Goal: Information Seeking & Learning: Learn about a topic

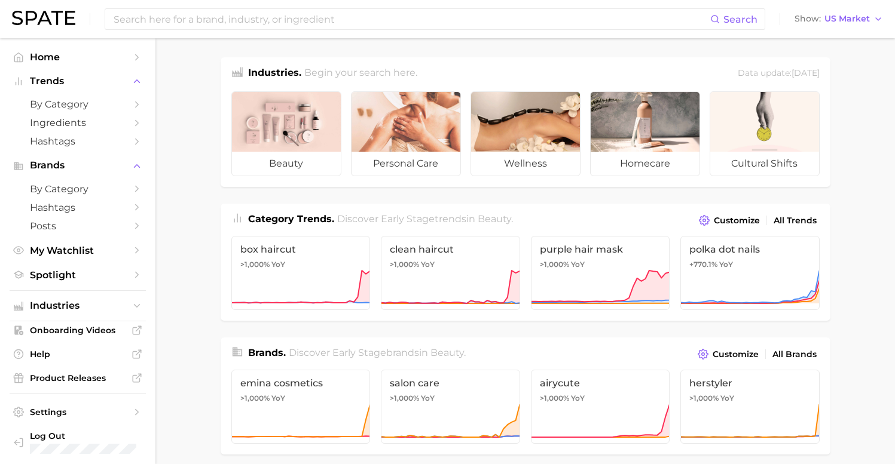
click at [185, 14] on input at bounding box center [411, 19] width 598 height 20
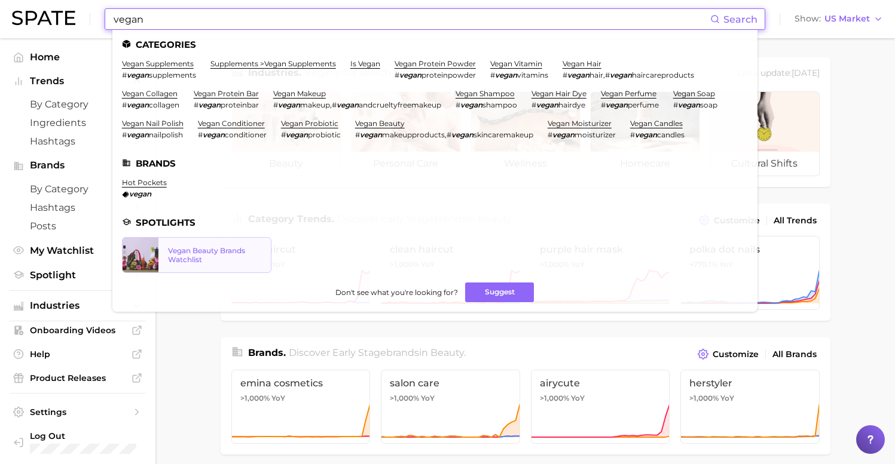
type input "vegan"
click at [224, 251] on div "Vegan Beauty Brands Watchlist" at bounding box center [214, 255] width 93 height 18
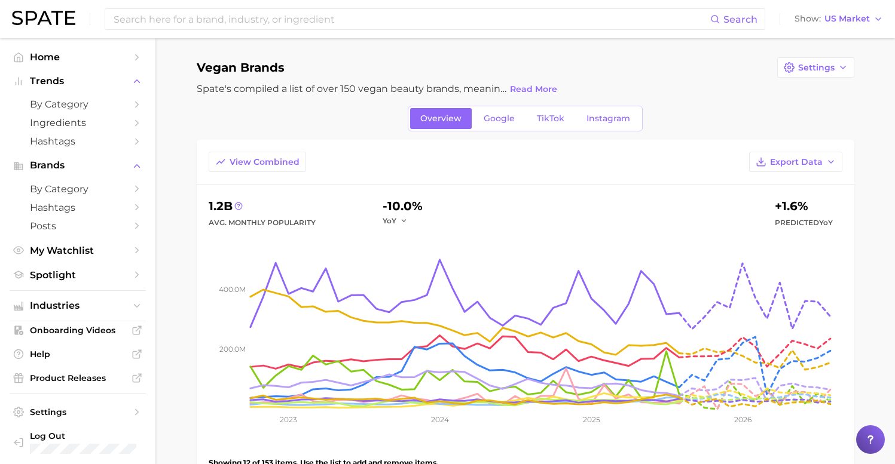
click at [302, 97] on div "Spate's compiled a list of over 150 vegan beauty brands, meaning their products…" at bounding box center [378, 89] width 363 height 16
click at [497, 119] on span "Google" at bounding box center [499, 119] width 31 height 10
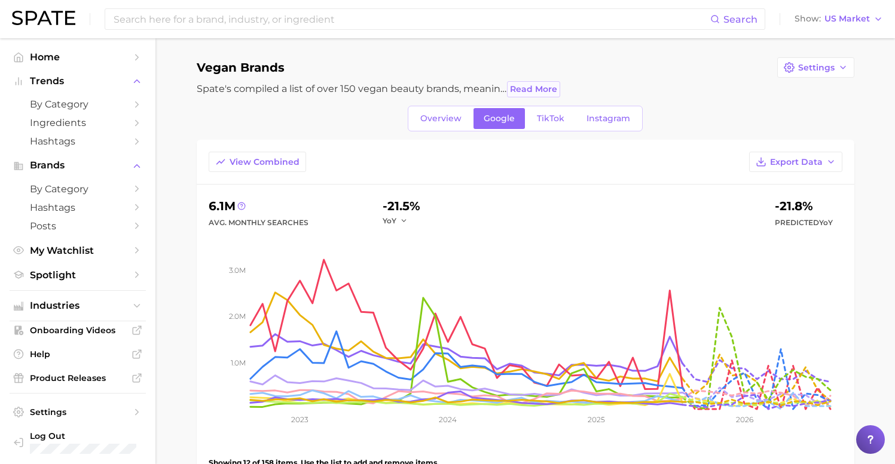
click at [528, 88] on span "Read More" at bounding box center [533, 89] width 47 height 10
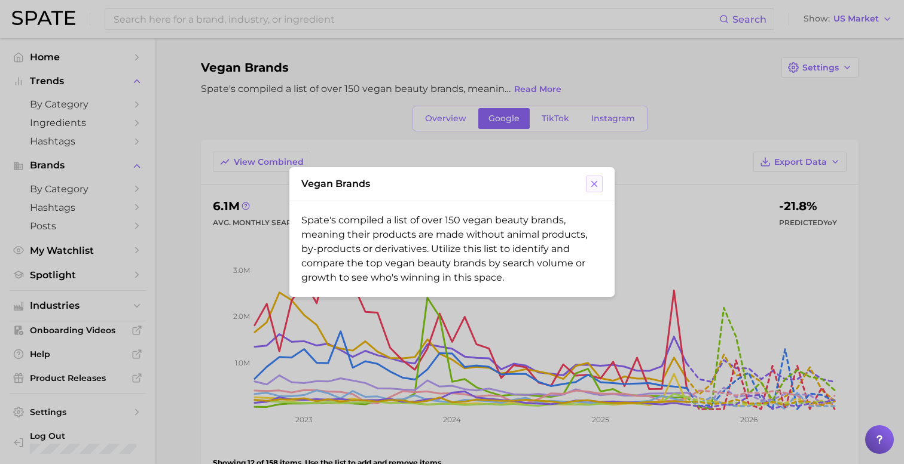
click at [595, 185] on icon at bounding box center [594, 184] width 7 height 7
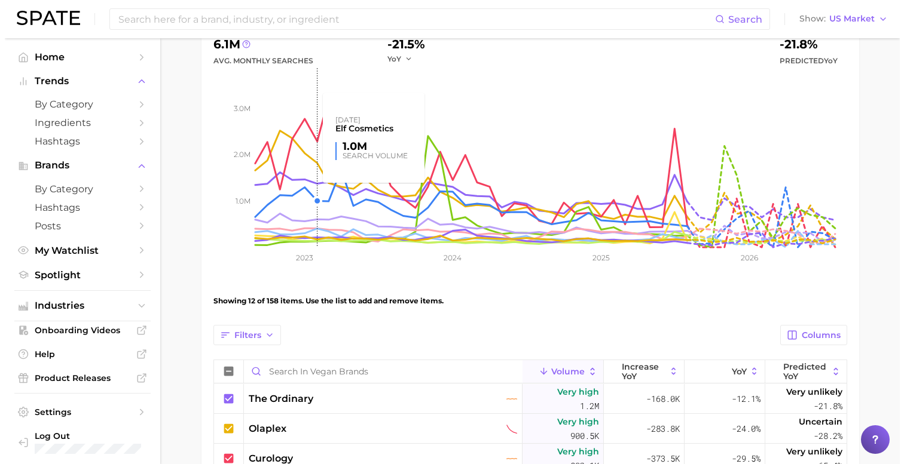
scroll to position [397, 0]
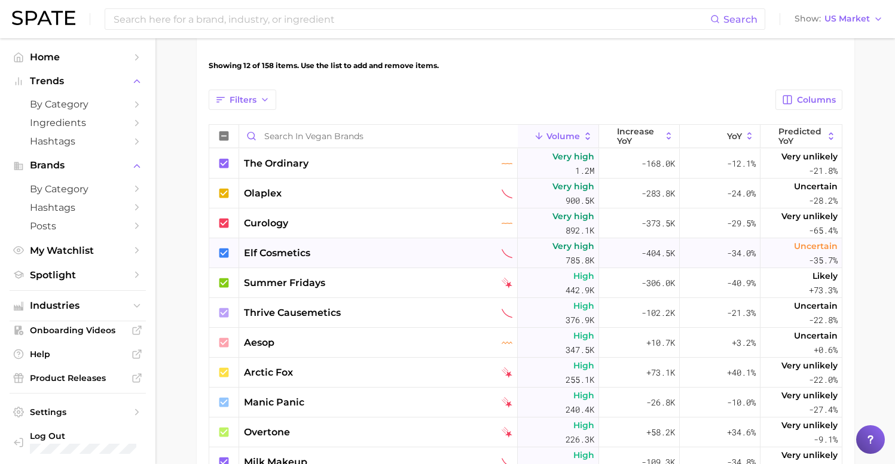
click at [303, 244] on div "elf cosmetics" at bounding box center [378, 253] width 279 height 30
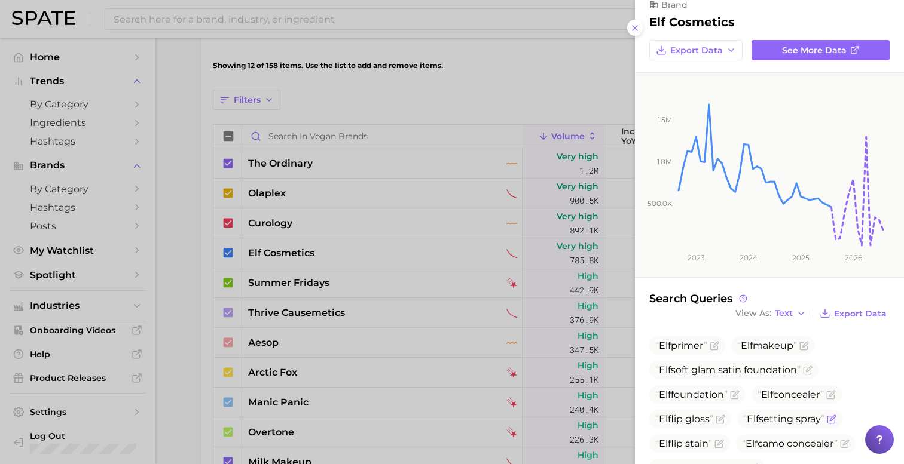
scroll to position [74, 0]
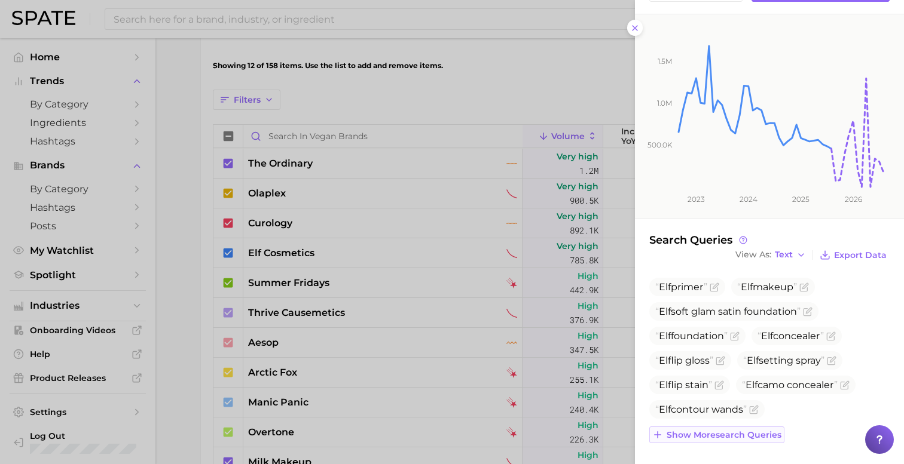
click at [731, 430] on span "Show more search queries" at bounding box center [723, 435] width 115 height 10
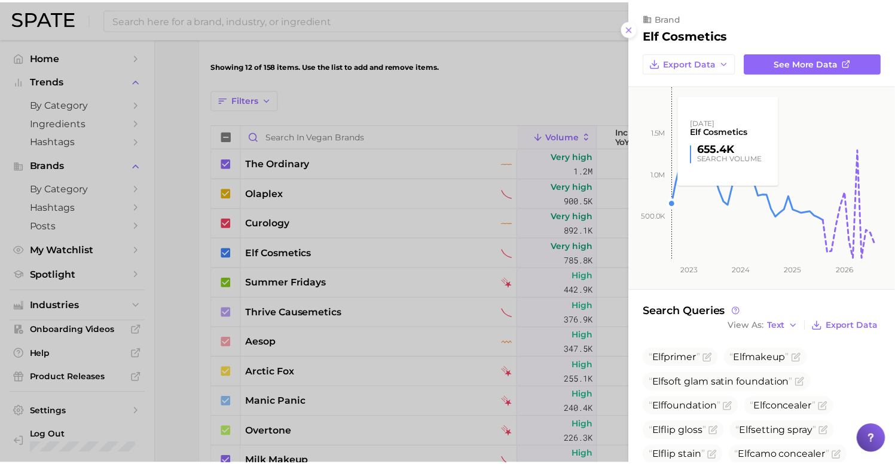
scroll to position [0, 0]
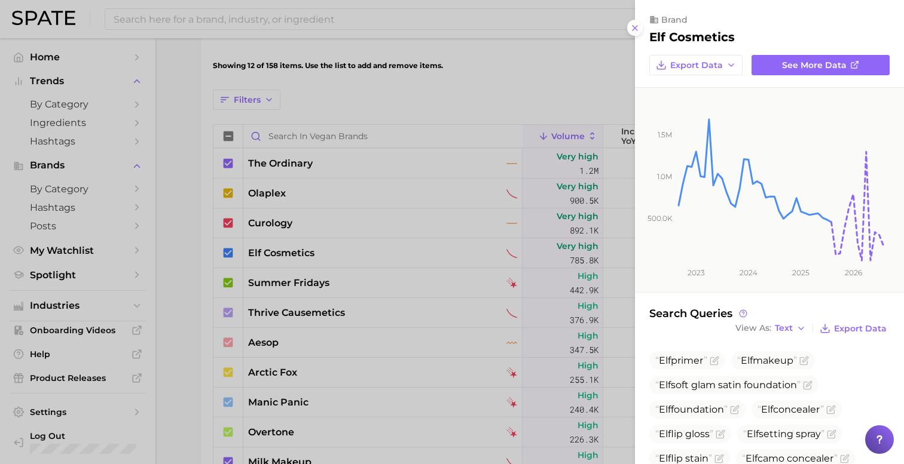
click at [369, 45] on div at bounding box center [452, 232] width 904 height 464
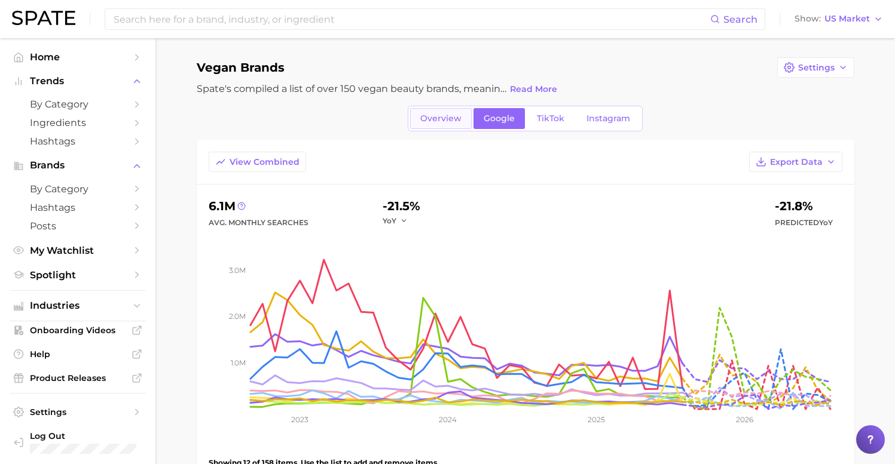
click at [445, 112] on link "Overview" at bounding box center [441, 118] width 62 height 21
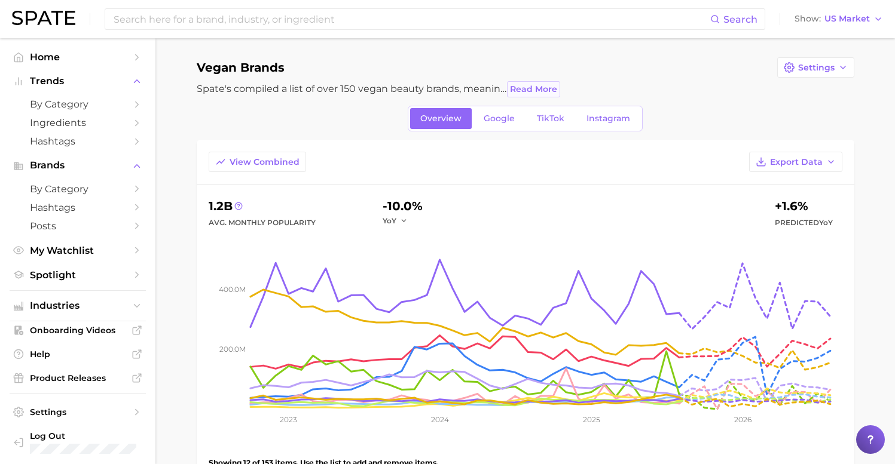
click at [542, 85] on span "Read More" at bounding box center [533, 89] width 47 height 10
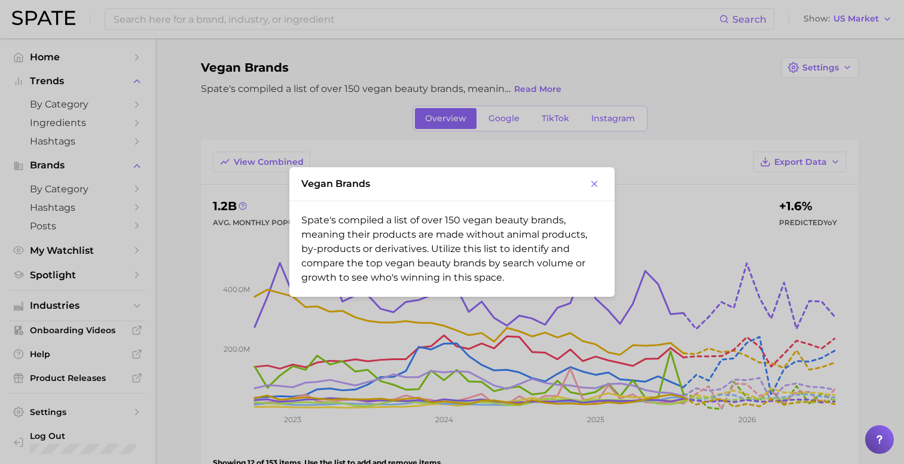
click at [320, 119] on div at bounding box center [452, 232] width 904 height 464
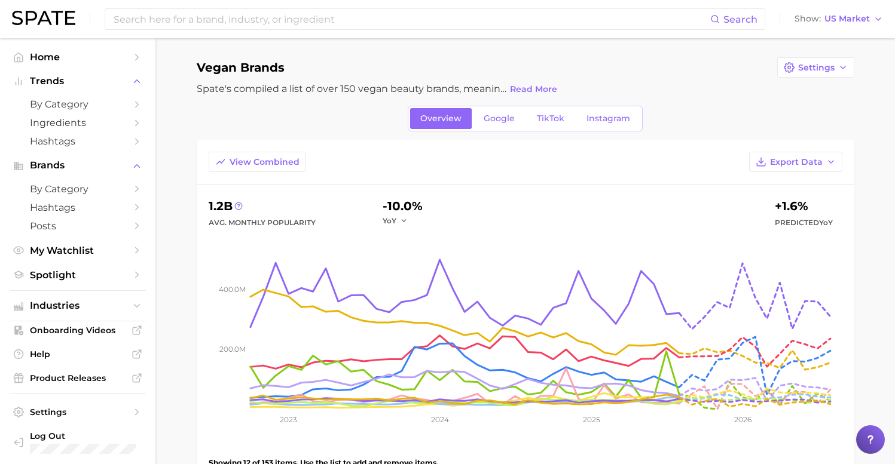
click at [271, 126] on div "Overview Google TikTok Instagram" at bounding box center [525, 119] width 657 height 26
click at [454, 117] on span "Overview" at bounding box center [440, 119] width 41 height 10
click at [496, 117] on span "Google" at bounding box center [499, 119] width 31 height 10
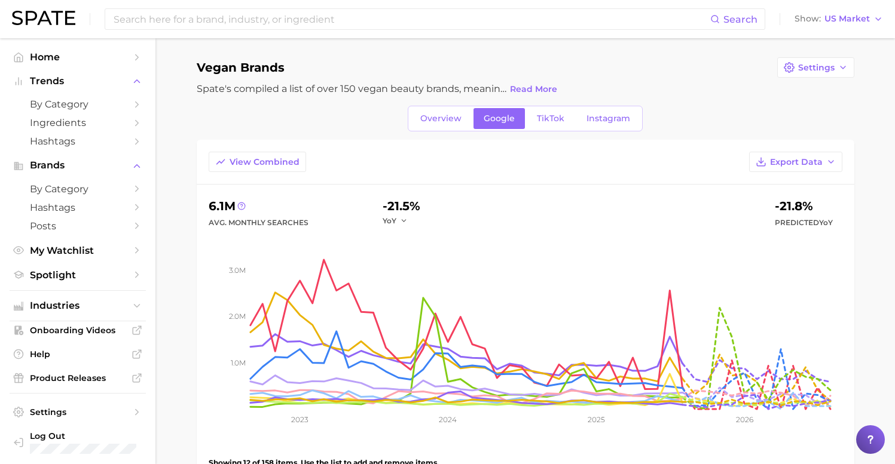
click at [295, 115] on div "Overview Google TikTok Instagram" at bounding box center [525, 119] width 657 height 26
click at [269, 163] on span "View Combined" at bounding box center [265, 162] width 70 height 10
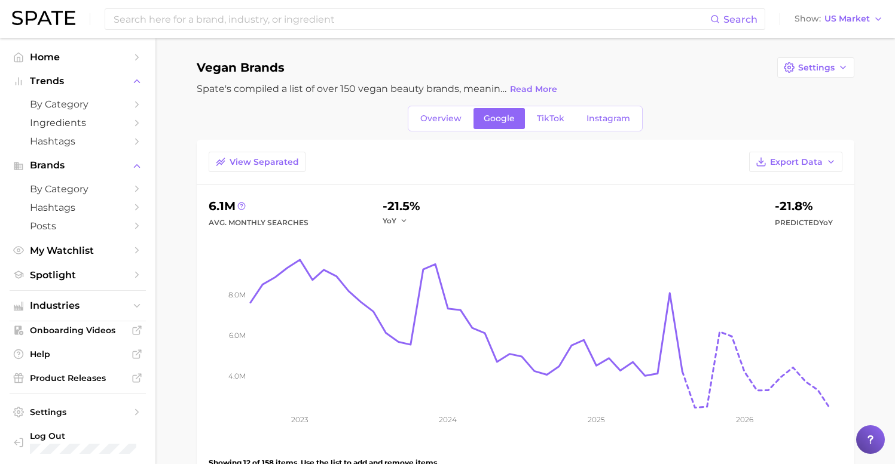
click at [485, 130] on div "Overview Google TikTok Instagram" at bounding box center [525, 119] width 235 height 26
click at [189, 17] on input at bounding box center [411, 19] width 598 height 20
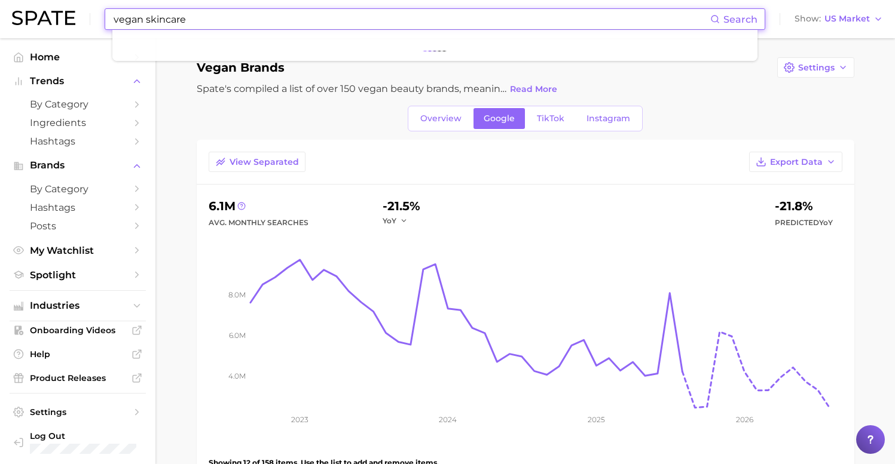
type input "vegan skincare"
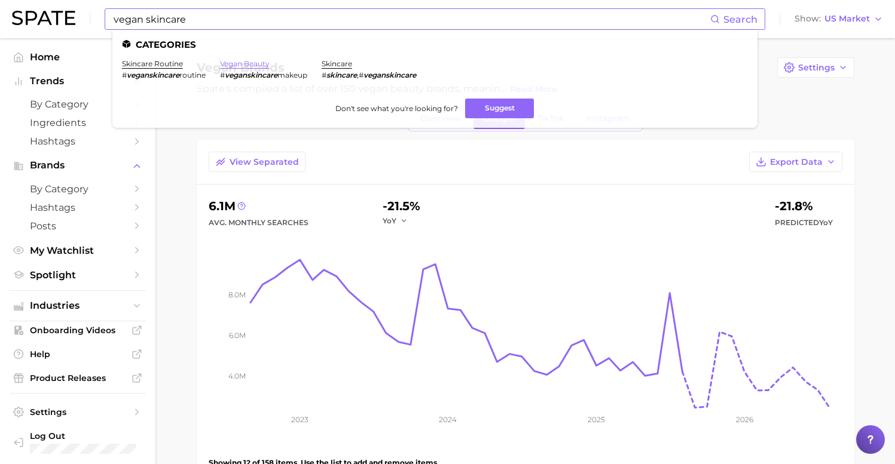
click at [250, 65] on link "vegan beauty" at bounding box center [245, 63] width 50 height 9
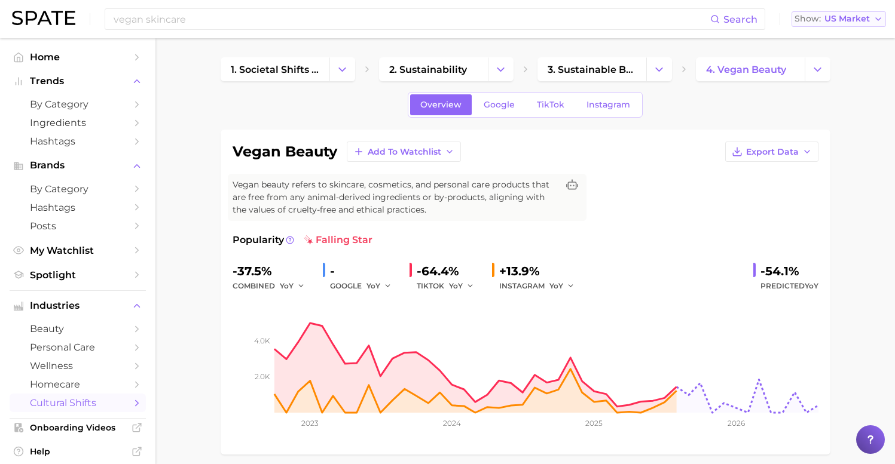
click at [842, 19] on span "US Market" at bounding box center [846, 19] width 45 height 7
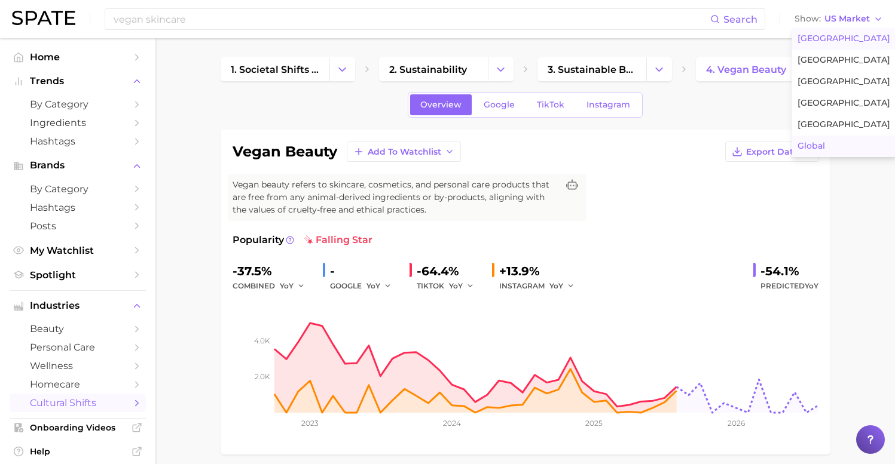
click at [827, 141] on button "Global" at bounding box center [843, 147] width 105 height 22
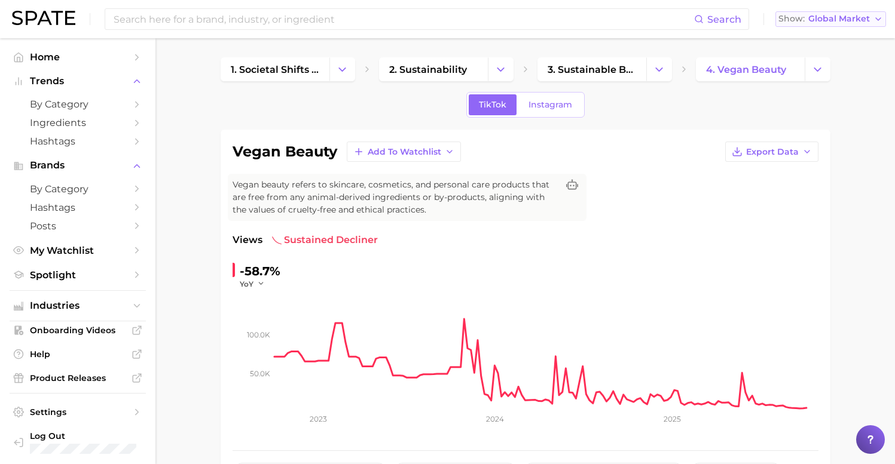
click at [830, 16] on span "Global Market" at bounding box center [839, 19] width 62 height 7
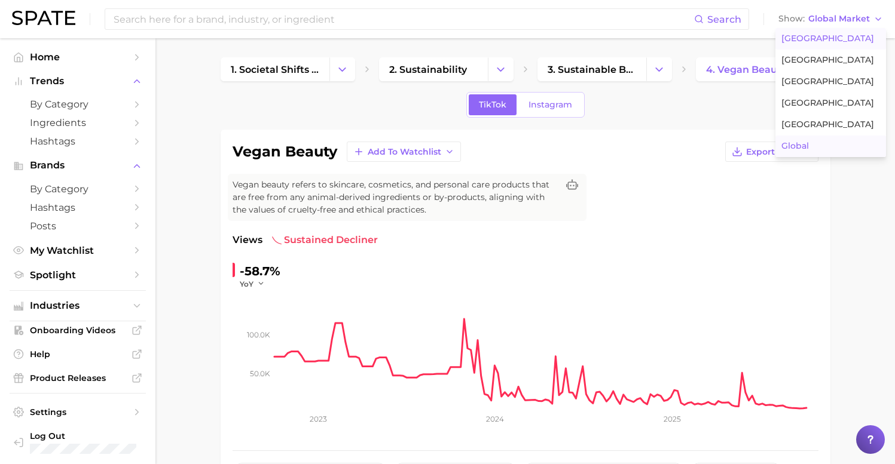
click at [807, 39] on span "[GEOGRAPHIC_DATA]" at bounding box center [827, 38] width 93 height 10
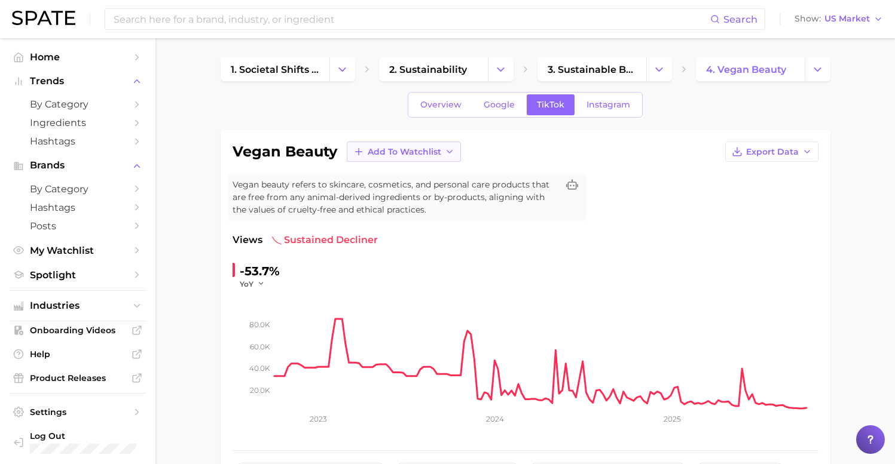
click at [389, 153] on span "Add to Watchlist" at bounding box center [405, 152] width 74 height 10
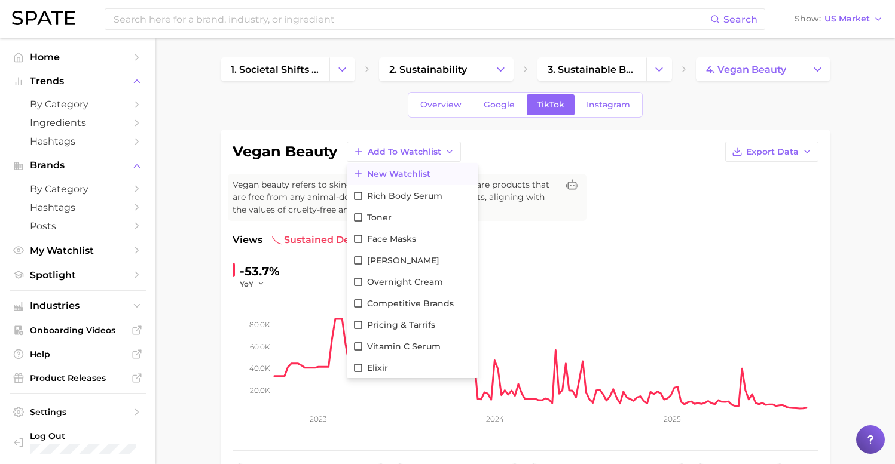
click at [381, 177] on span "New Watchlist" at bounding box center [398, 174] width 63 height 10
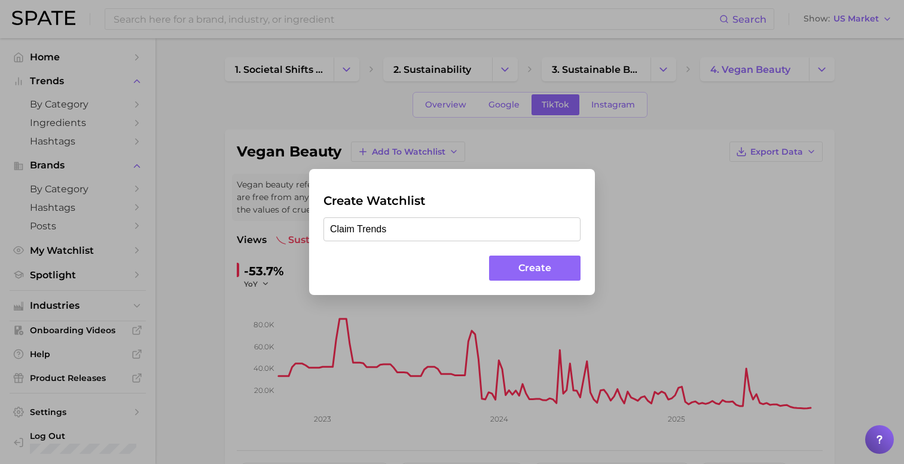
type input "Claim Trends"
click at [570, 253] on div "Create Watchlist Claim Trends Create" at bounding box center [452, 232] width 286 height 126
click at [563, 265] on button "Create" at bounding box center [534, 269] width 91 height 26
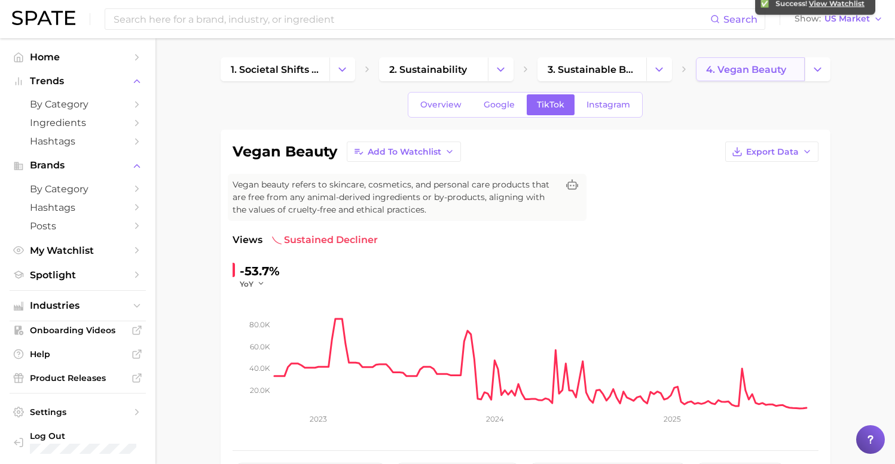
drag, startPoint x: 770, startPoint y: 106, endPoint x: 796, endPoint y: 63, distance: 49.8
click at [770, 106] on div "Overview Google TikTok Instagram" at bounding box center [526, 105] width 610 height 26
click at [773, 67] on span "4. vegan beauty" at bounding box center [746, 69] width 80 height 11
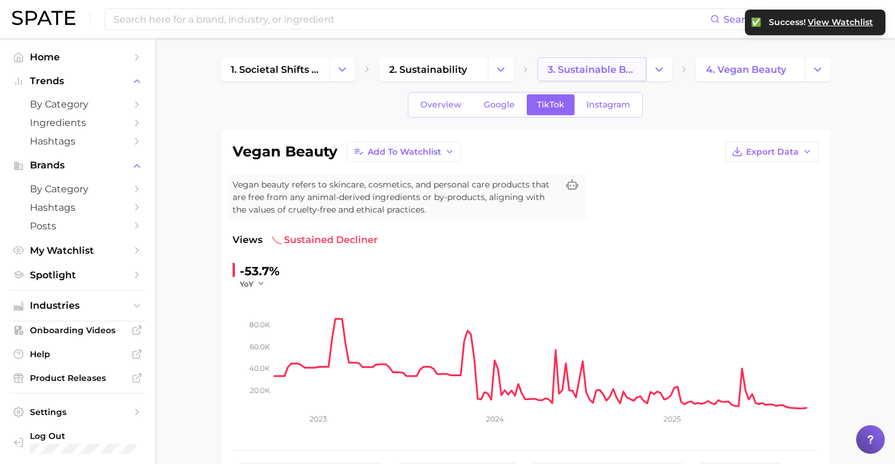
click at [626, 68] on span "3. sustainable beauty" at bounding box center [591, 69] width 88 height 11
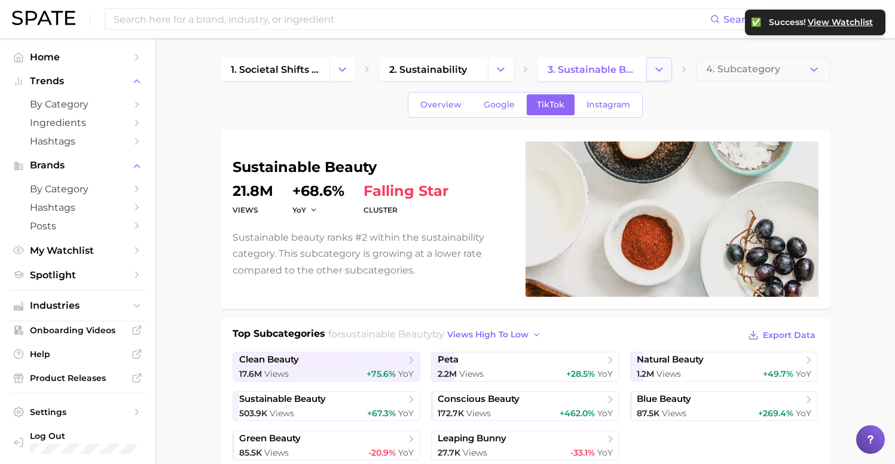
click at [666, 70] on button "Change Category" at bounding box center [659, 69] width 26 height 24
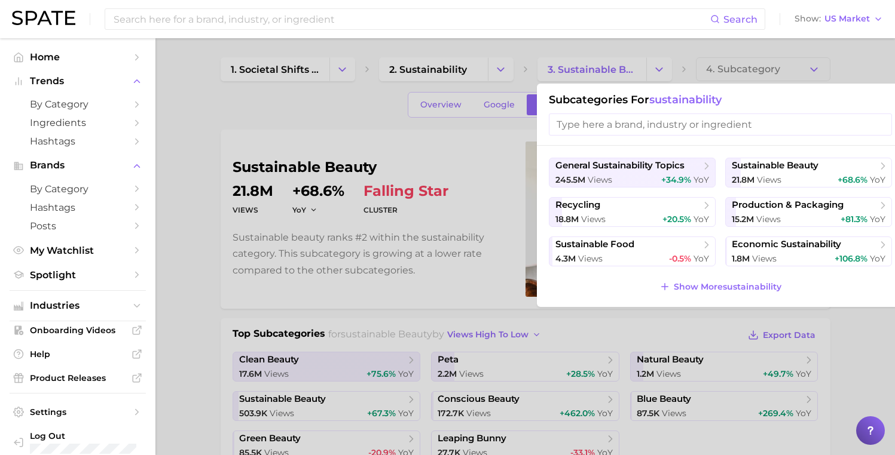
click at [267, 155] on div at bounding box center [447, 227] width 895 height 455
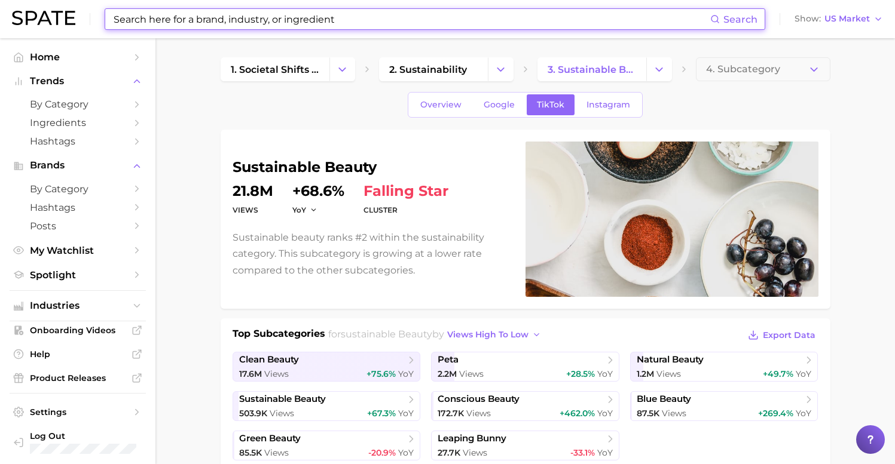
click at [228, 17] on input at bounding box center [411, 19] width 598 height 20
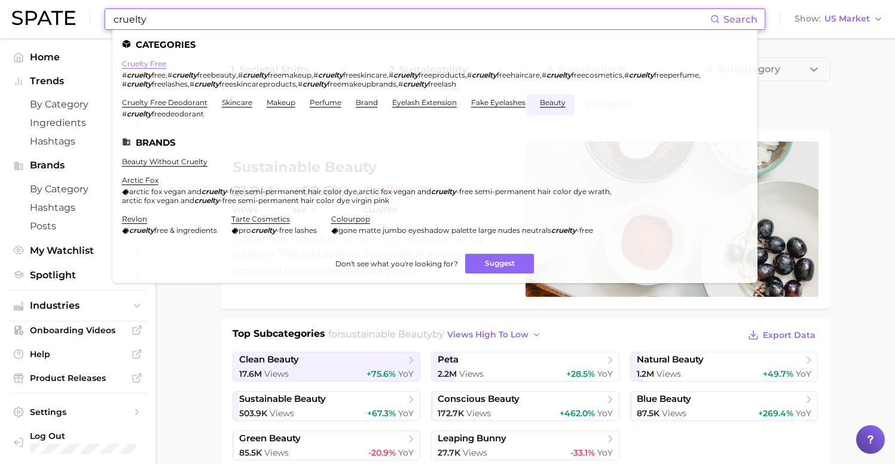
type input "cruelty"
click at [130, 65] on link "cruelty free" at bounding box center [144, 63] width 44 height 9
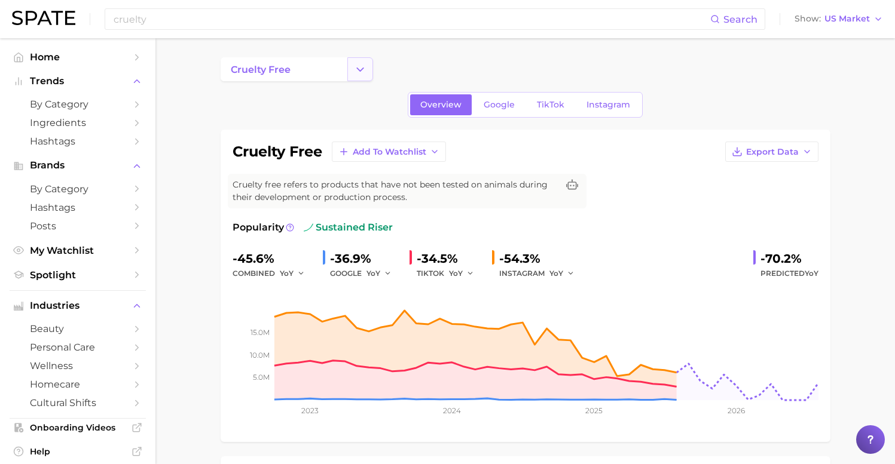
click at [358, 71] on icon "Change Category" at bounding box center [360, 69] width 13 height 13
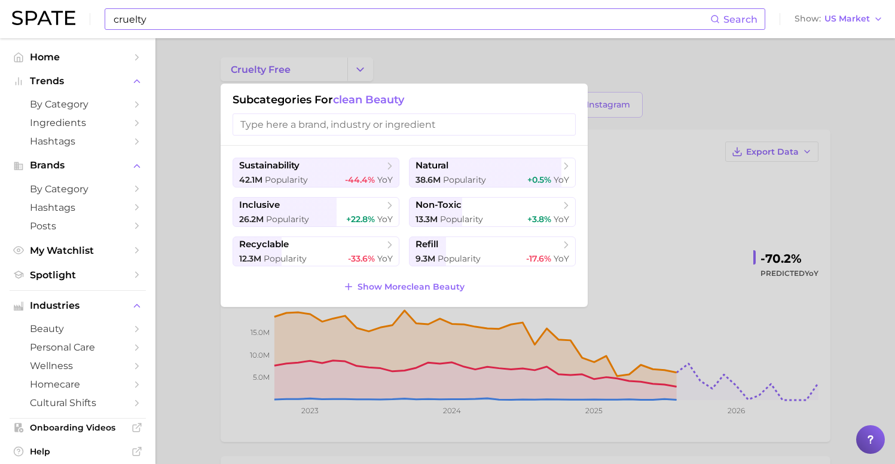
click at [235, 26] on input "cruelty" at bounding box center [411, 19] width 598 height 20
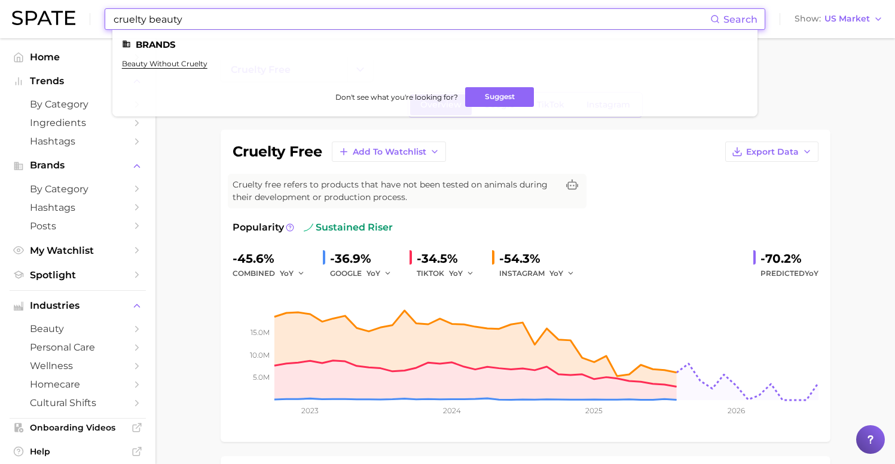
click at [163, 22] on input "cruelty beauty" at bounding box center [411, 19] width 598 height 20
type input "cruelty"
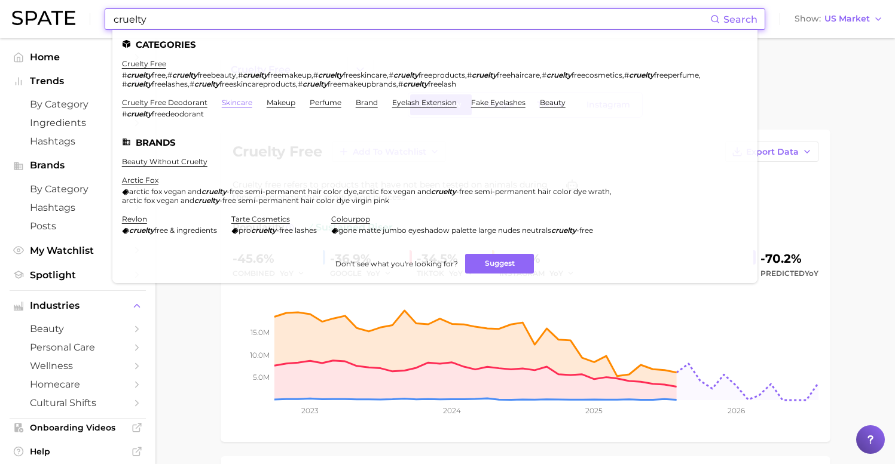
click at [240, 98] on link "skincare" at bounding box center [237, 102] width 30 height 9
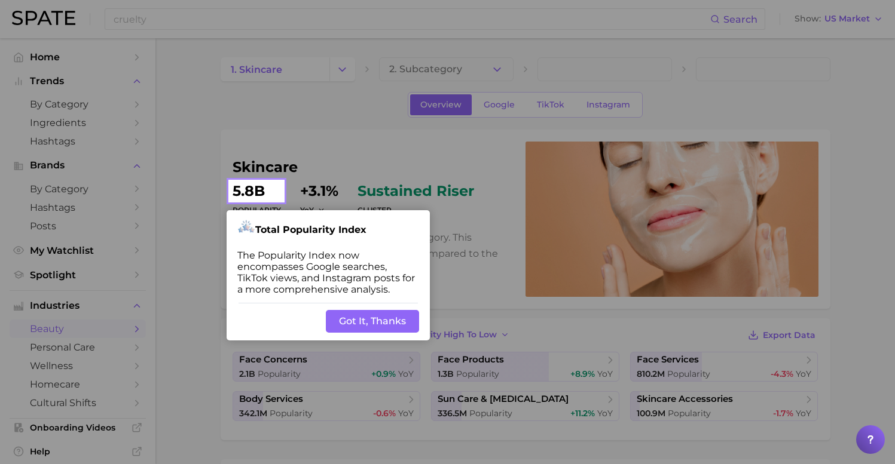
click at [372, 319] on button "Got It, Thanks" at bounding box center [372, 321] width 93 height 23
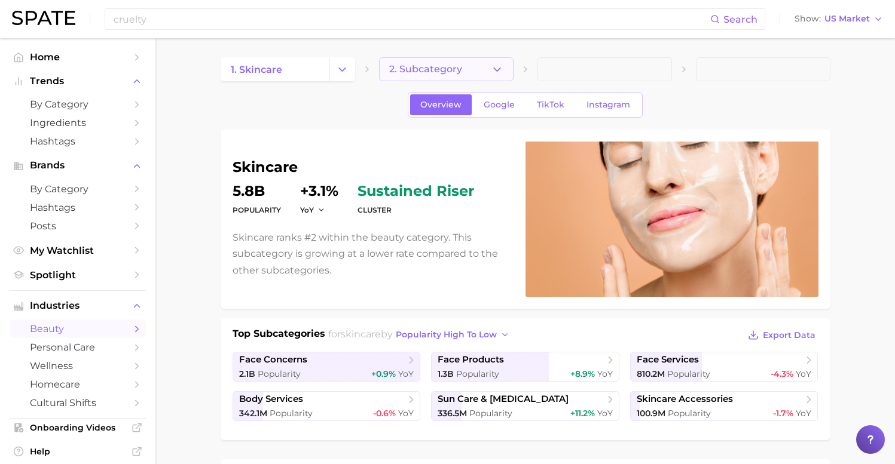
click at [497, 66] on icon "button" at bounding box center [497, 69] width 13 height 13
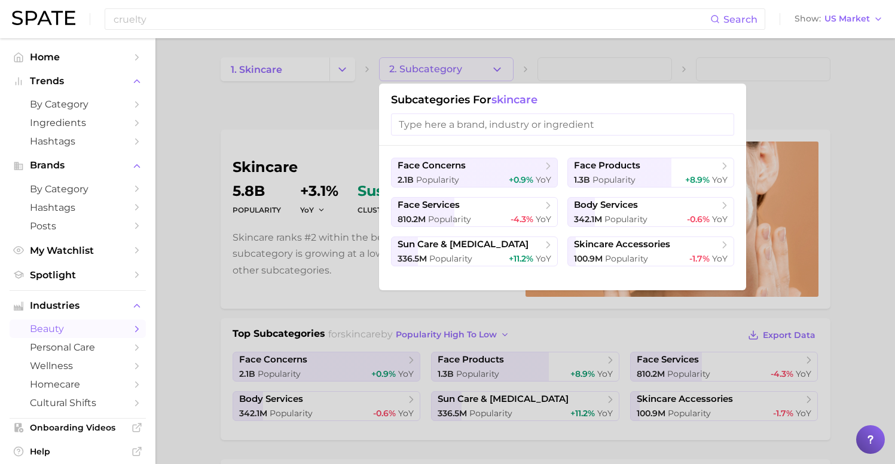
click at [504, 122] on input "search" at bounding box center [562, 125] width 343 height 22
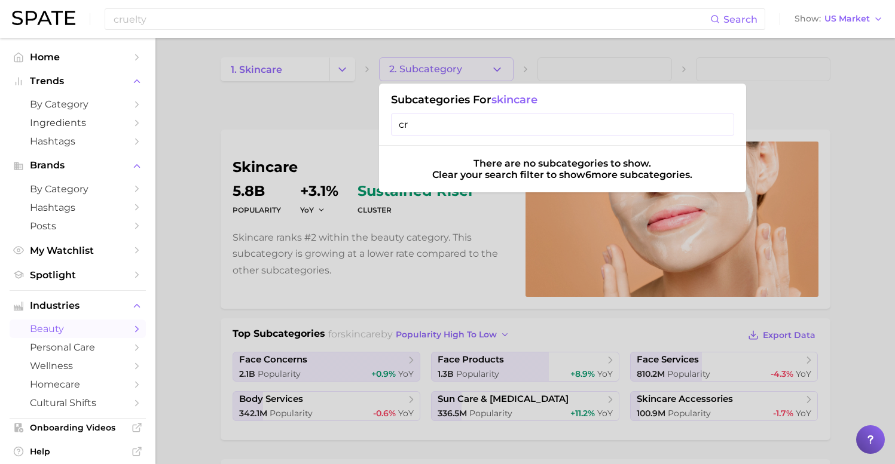
type input "c"
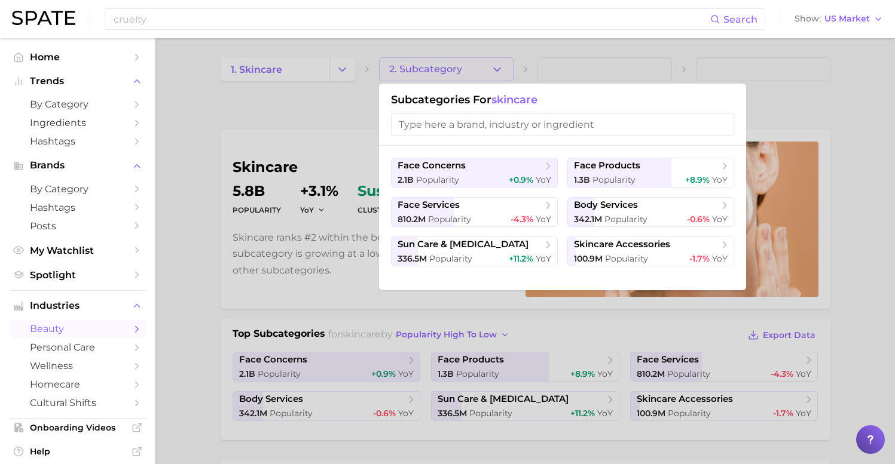
click at [317, 134] on div at bounding box center [447, 232] width 895 height 464
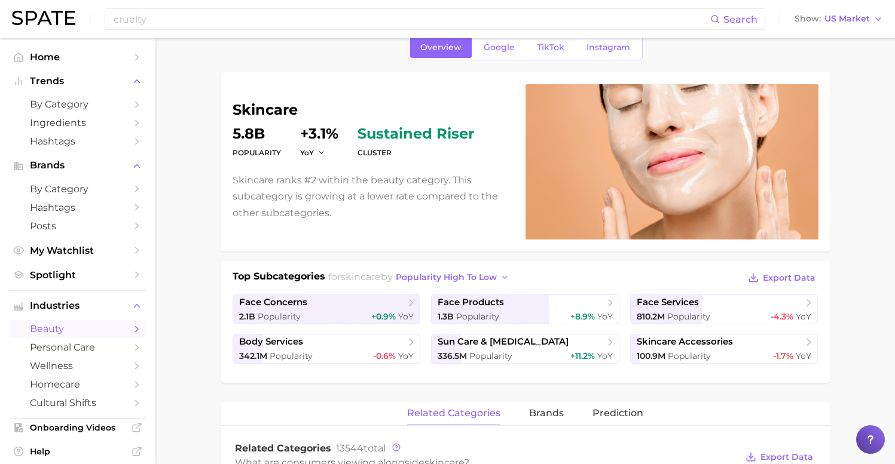
scroll to position [231, 0]
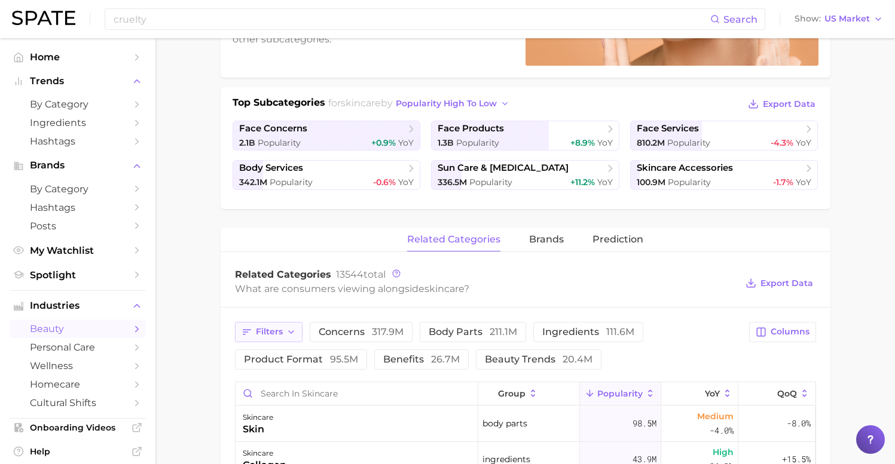
click at [282, 332] on span "Filters" at bounding box center [269, 332] width 27 height 10
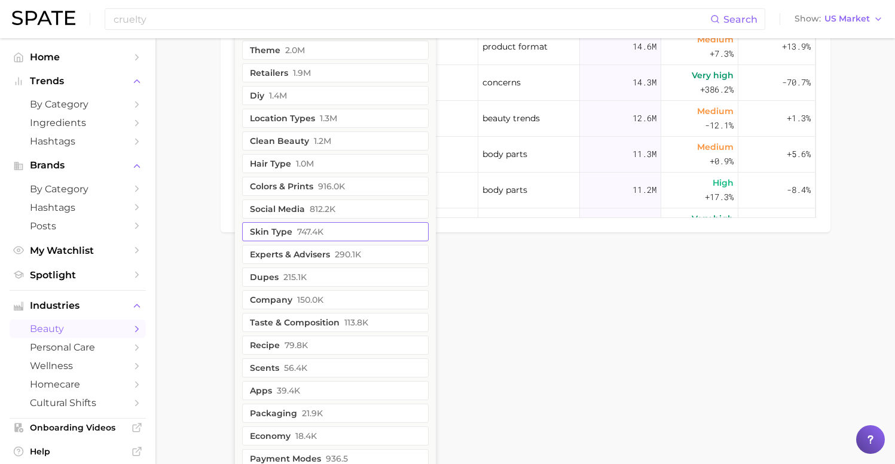
scroll to position [870, 0]
